Goal: Task Accomplishment & Management: Manage account settings

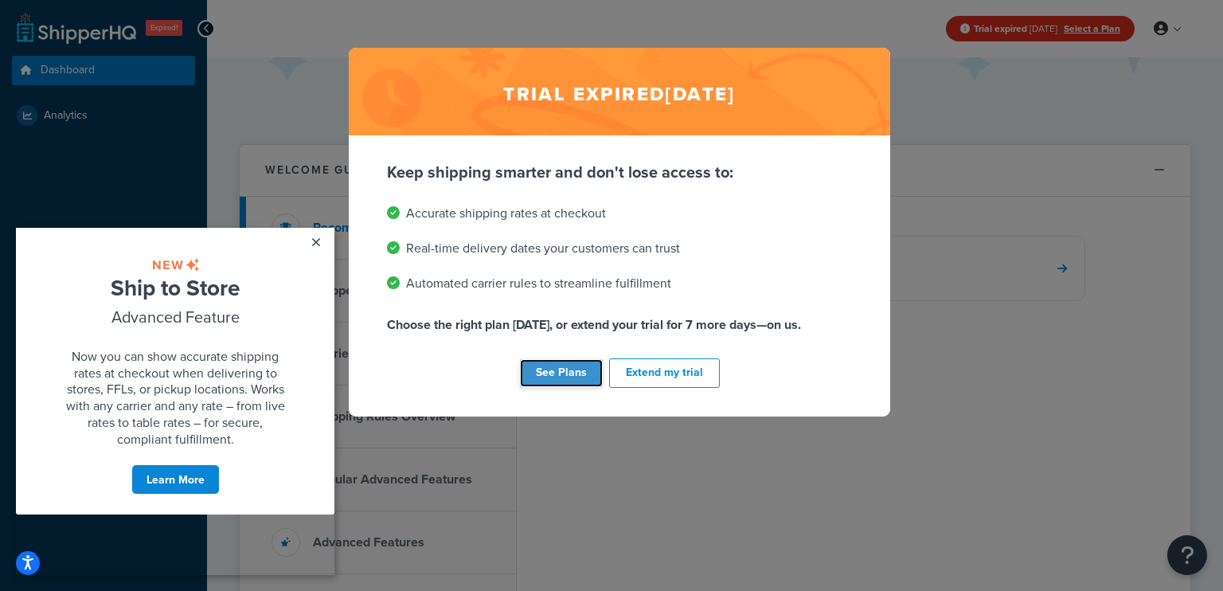
click at [587, 378] on link "See Plans" at bounding box center [561, 373] width 83 height 28
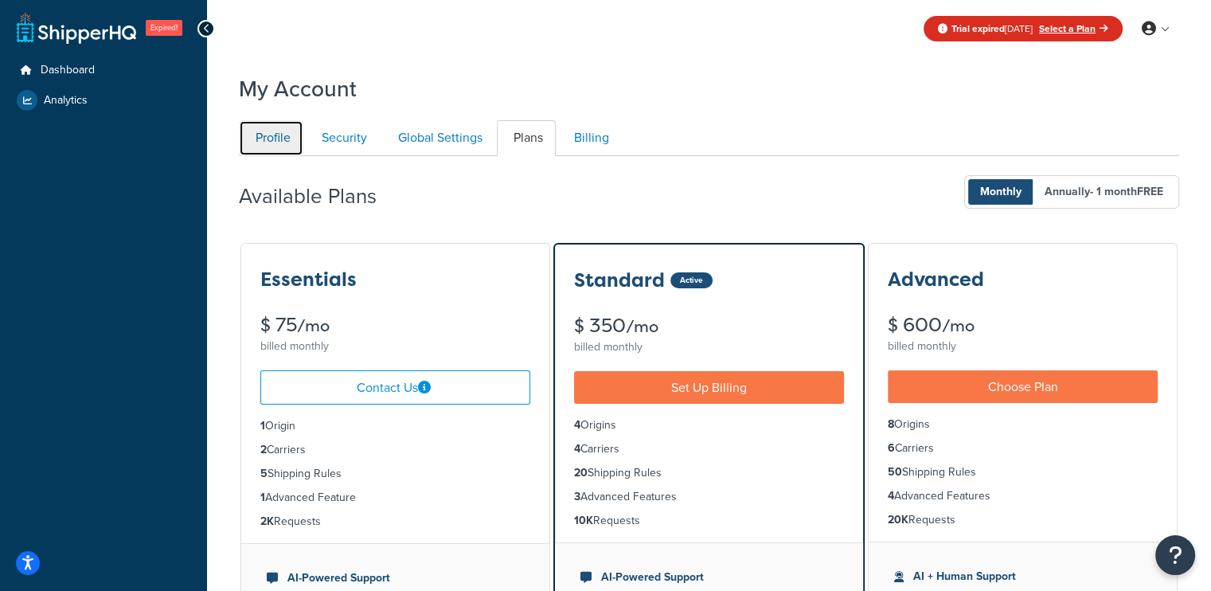
click at [282, 147] on link "Profile" at bounding box center [271, 138] width 64 height 36
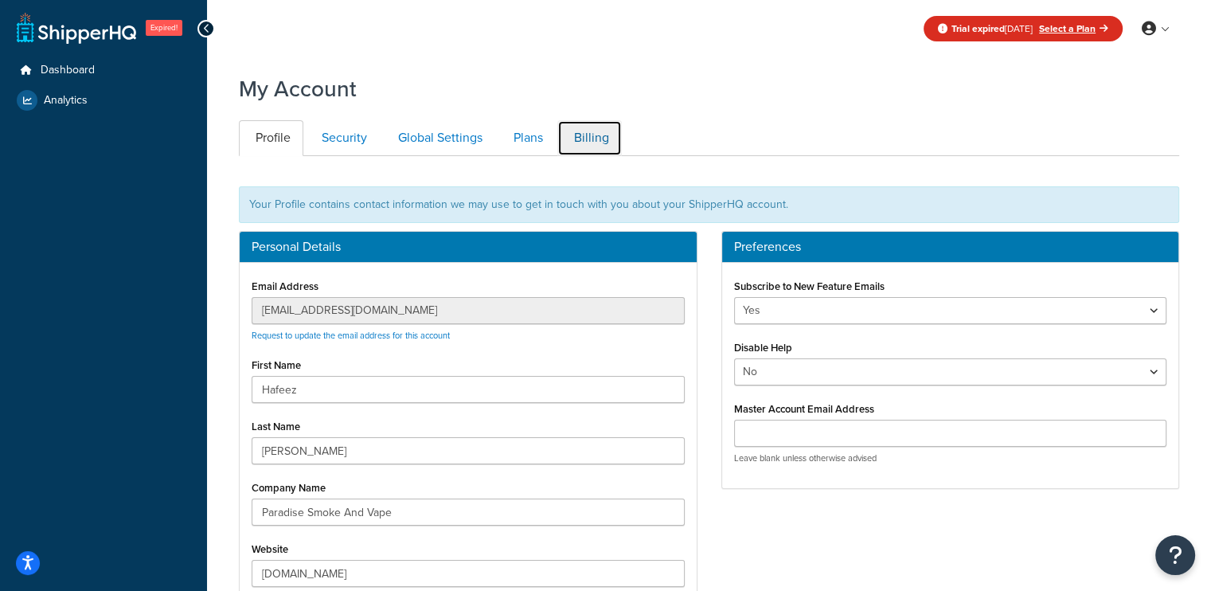
click at [584, 144] on link "Billing" at bounding box center [589, 138] width 64 height 36
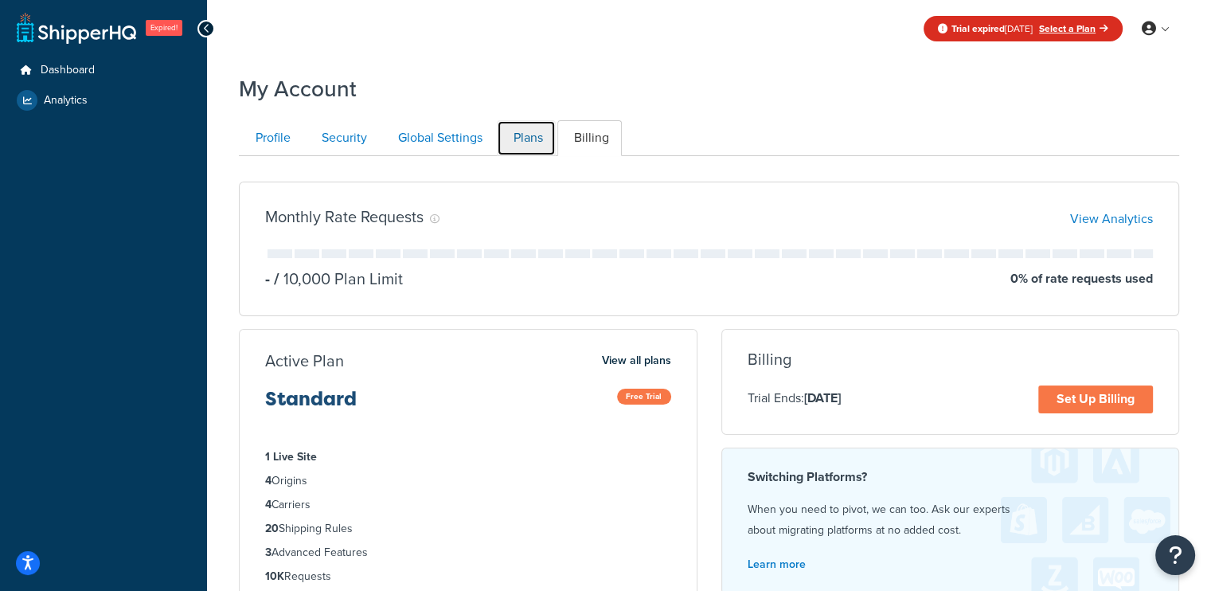
click at [516, 141] on link "Plans" at bounding box center [526, 138] width 59 height 36
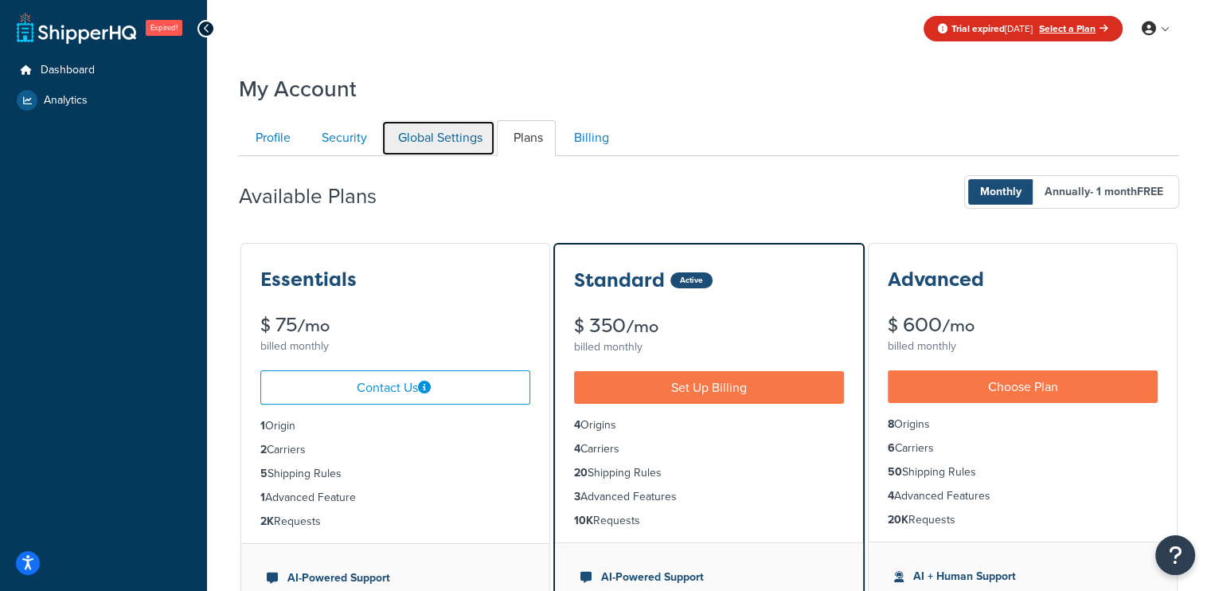
click at [464, 145] on link "Global Settings" at bounding box center [438, 138] width 114 height 36
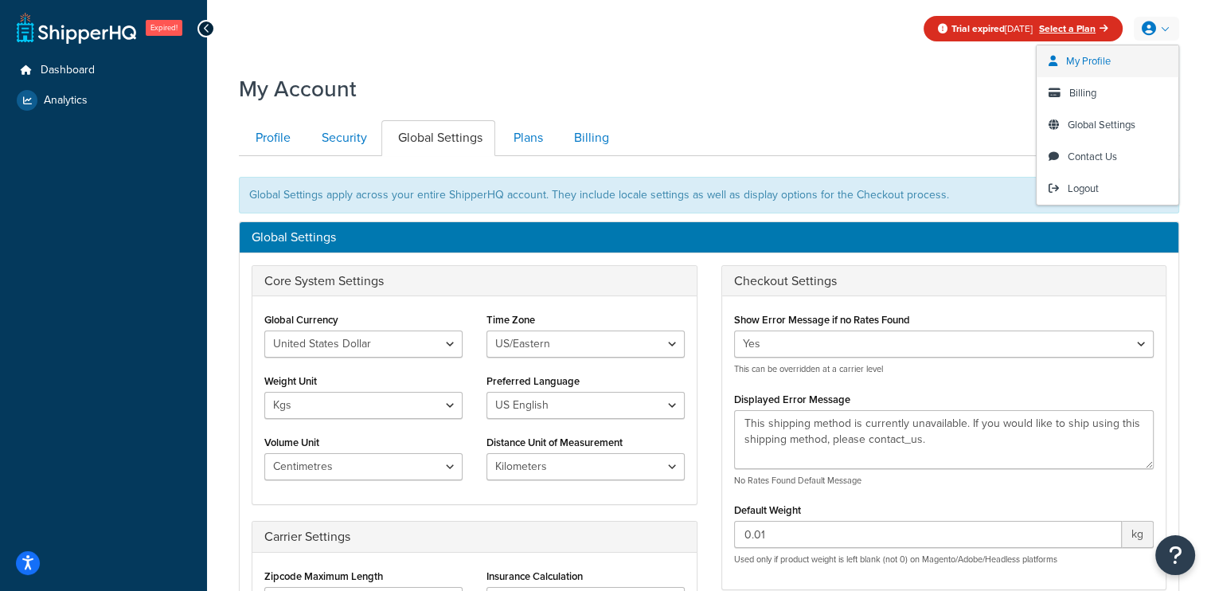
click at [1106, 61] on span "My Profile" at bounding box center [1088, 60] width 45 height 15
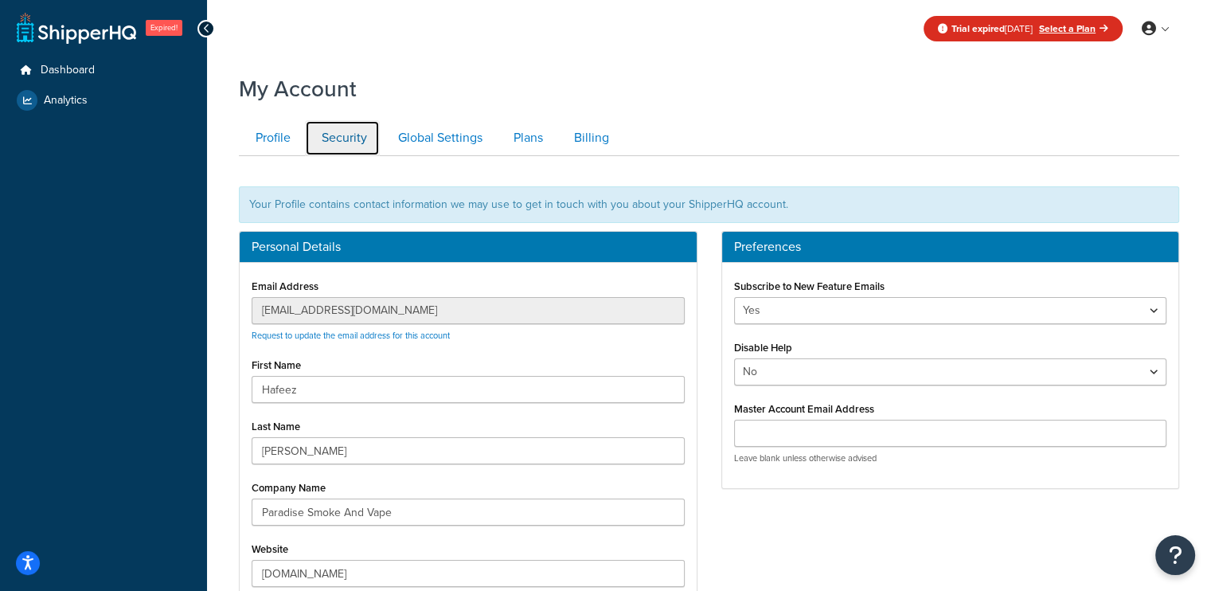
click at [342, 140] on link "Security" at bounding box center [342, 138] width 75 height 36
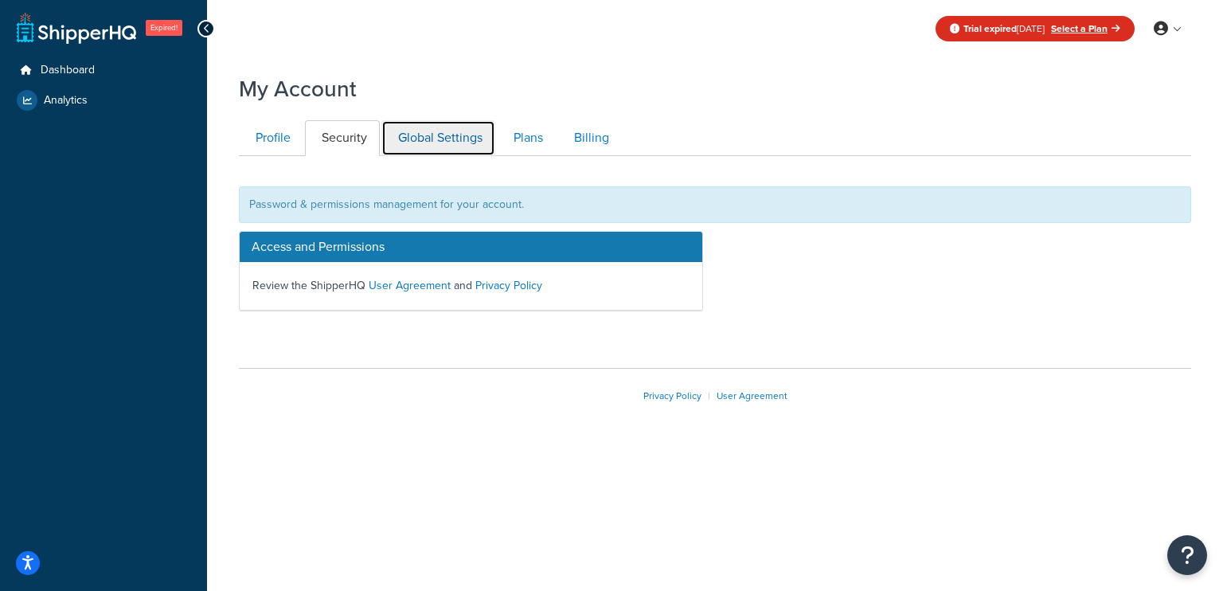
click at [433, 136] on link "Global Settings" at bounding box center [438, 138] width 114 height 36
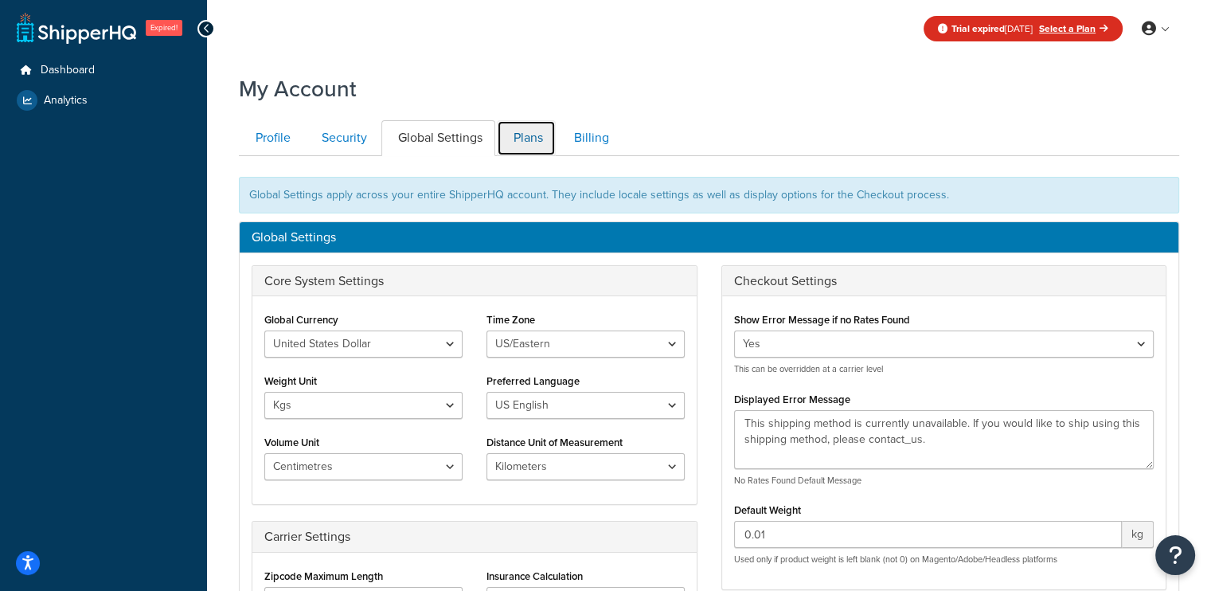
click at [538, 131] on link "Plans" at bounding box center [526, 138] width 59 height 36
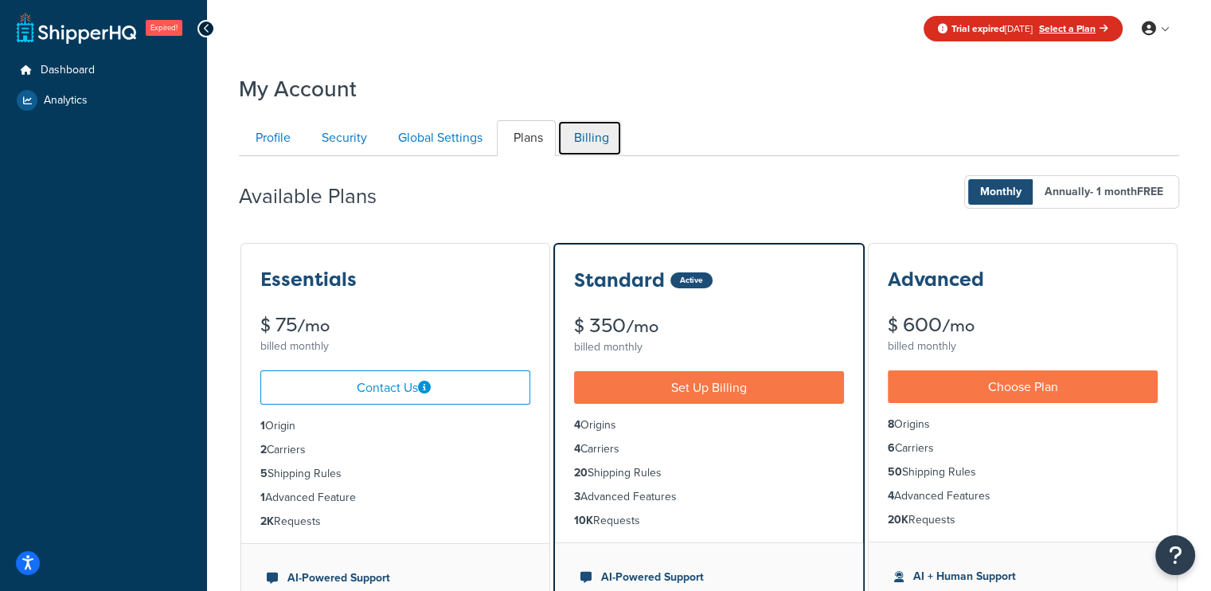
click at [592, 135] on link "Billing" at bounding box center [589, 138] width 64 height 36
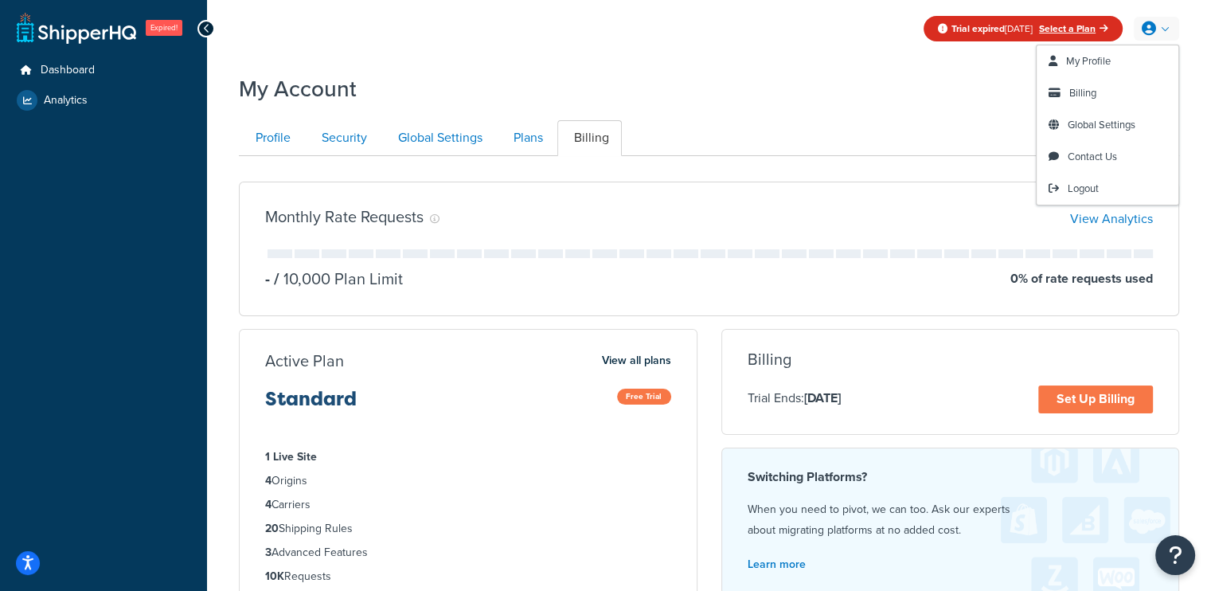
click at [1158, 35] on link at bounding box center [1156, 29] width 45 height 24
click at [1081, 65] on span "My Profile" at bounding box center [1088, 60] width 45 height 15
